Goal: Find specific page/section: Find specific page/section

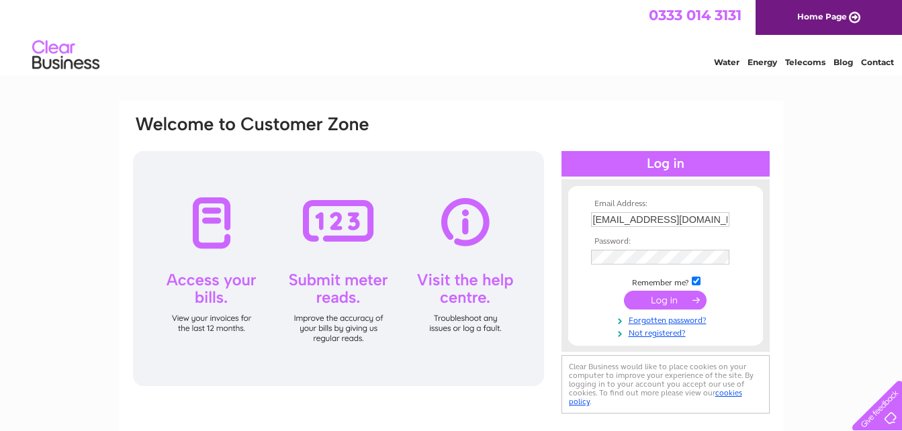
click at [593, 157] on div at bounding box center [666, 164] width 208 height 26
click at [636, 295] on input "submit" at bounding box center [665, 300] width 83 height 19
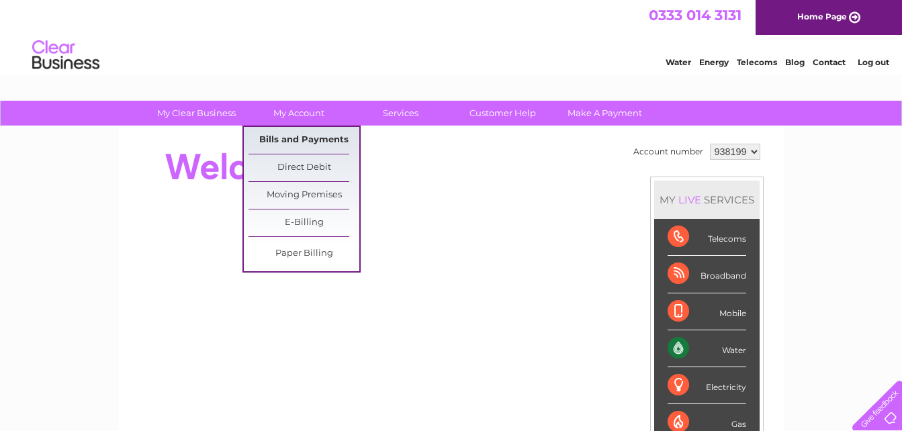
click at [316, 145] on link "Bills and Payments" at bounding box center [304, 140] width 111 height 27
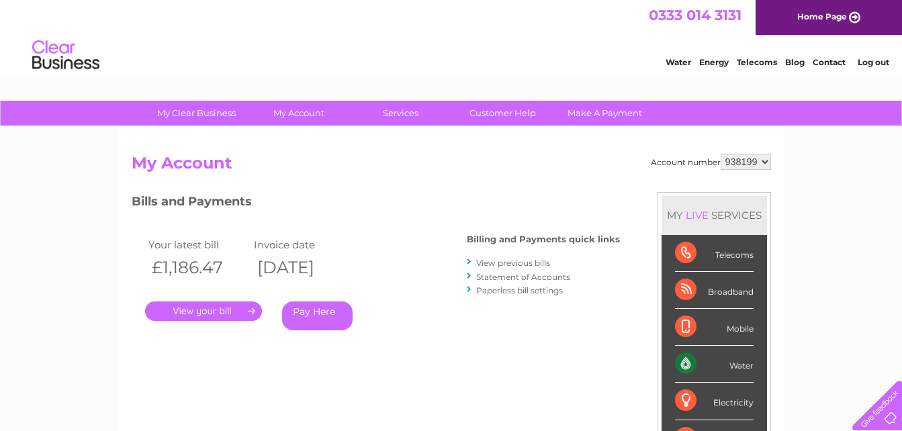
click at [214, 312] on link "." at bounding box center [203, 311] width 117 height 19
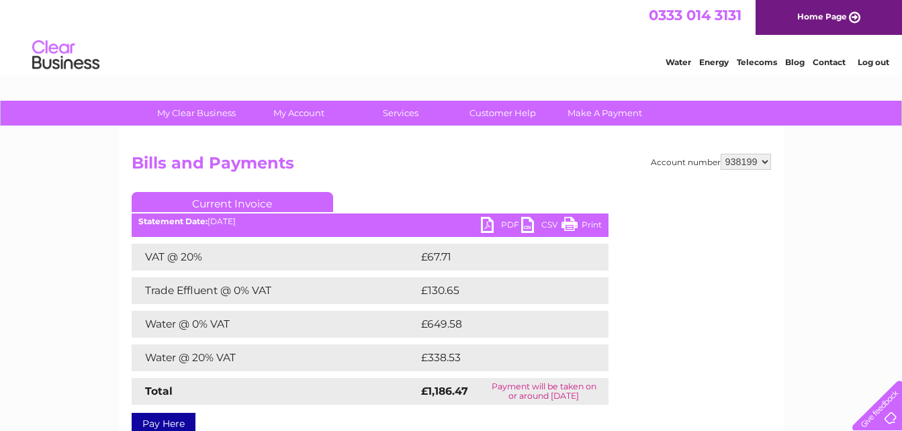
click at [493, 222] on link "PDF" at bounding box center [501, 226] width 40 height 19
